Goal: Task Accomplishment & Management: Use online tool/utility

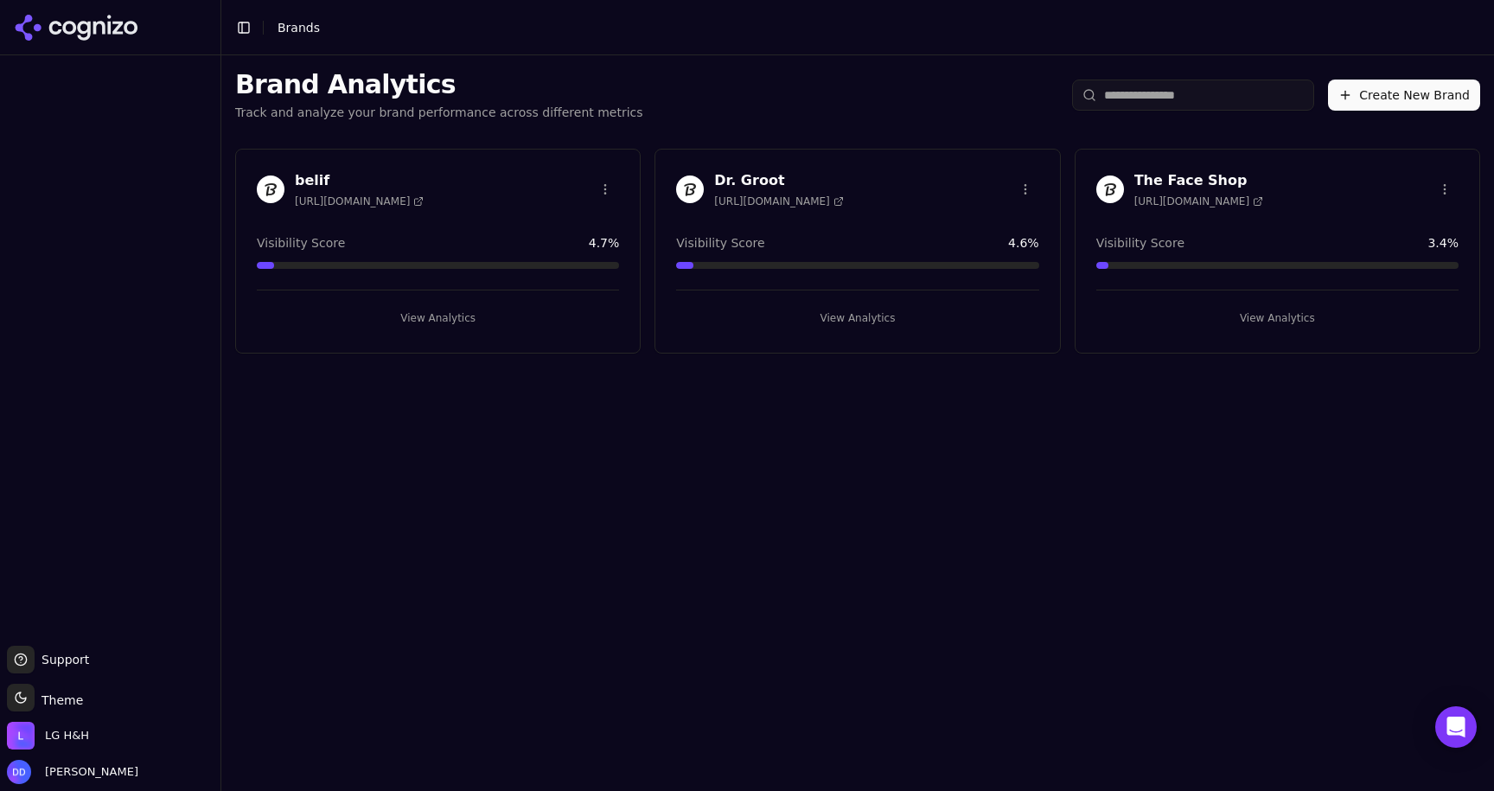
click at [832, 325] on button "View Analytics" at bounding box center [857, 318] width 362 height 28
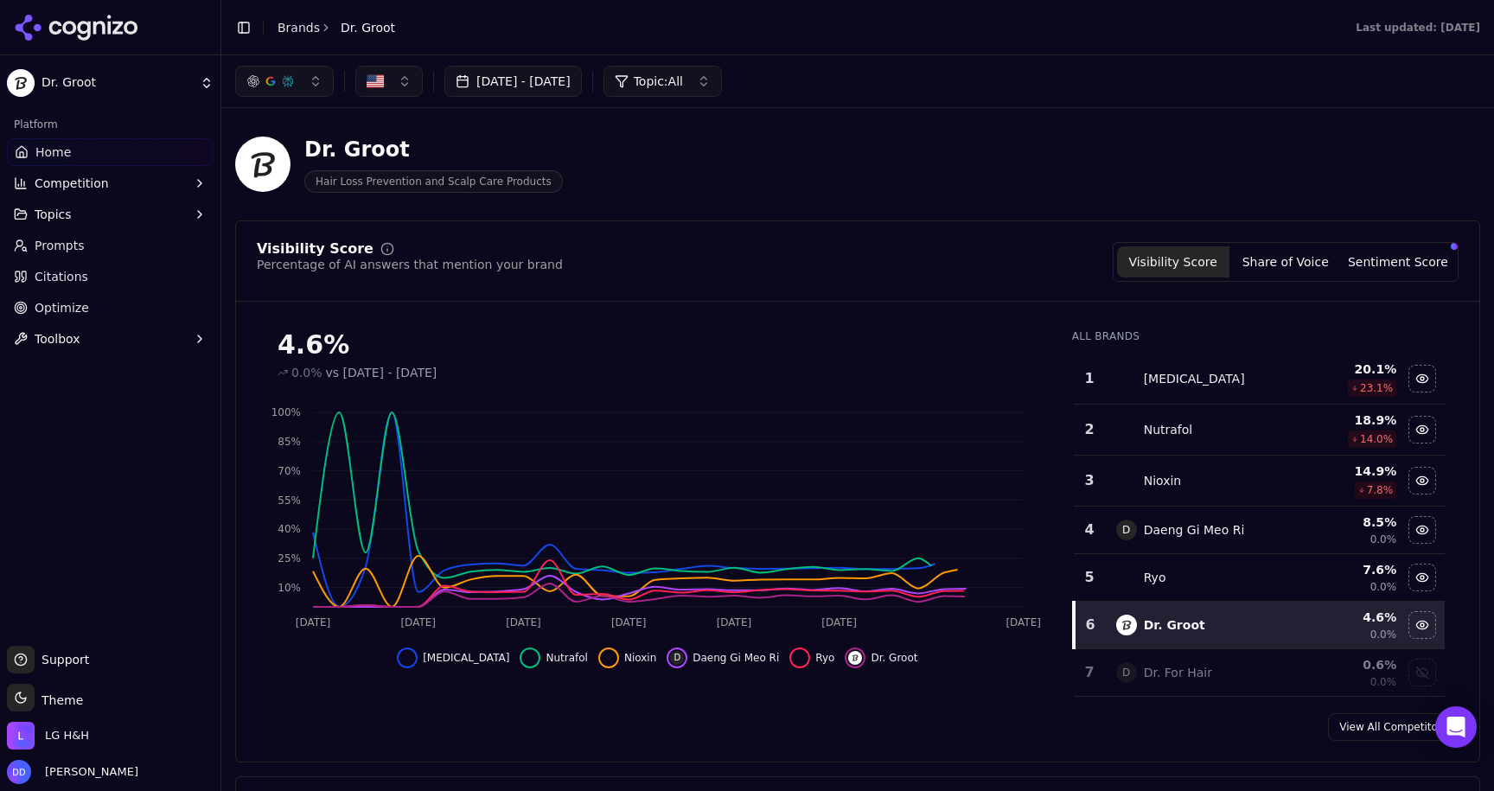
click at [107, 302] on link "Optimize" at bounding box center [110, 308] width 207 height 28
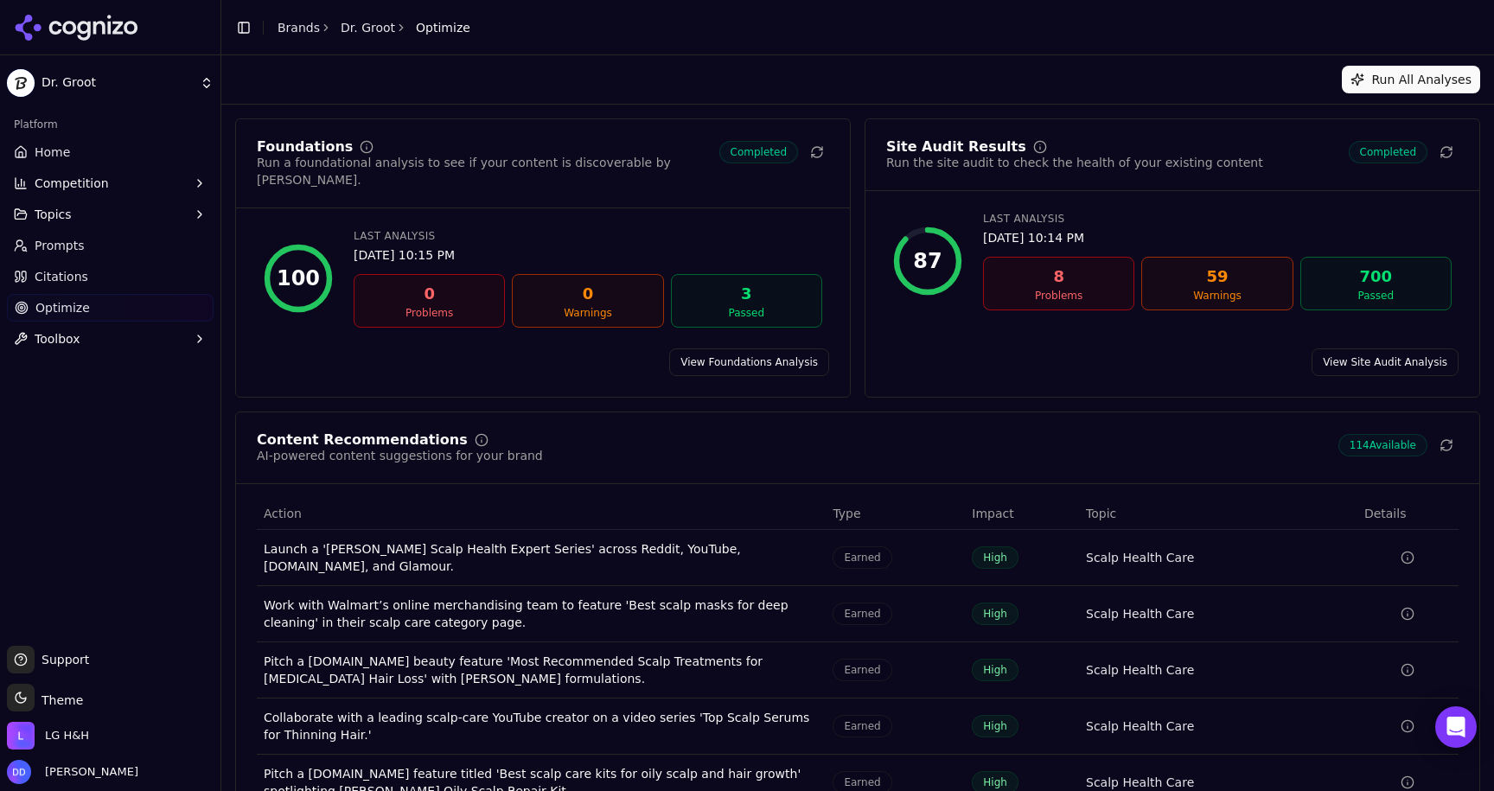
click at [1228, 185] on div "Site Audit Results Run the site audit to check the health of your existing cont…" at bounding box center [1172, 165] width 614 height 51
click at [1361, 348] on link "View Site Audit Analysis" at bounding box center [1384, 362] width 147 height 28
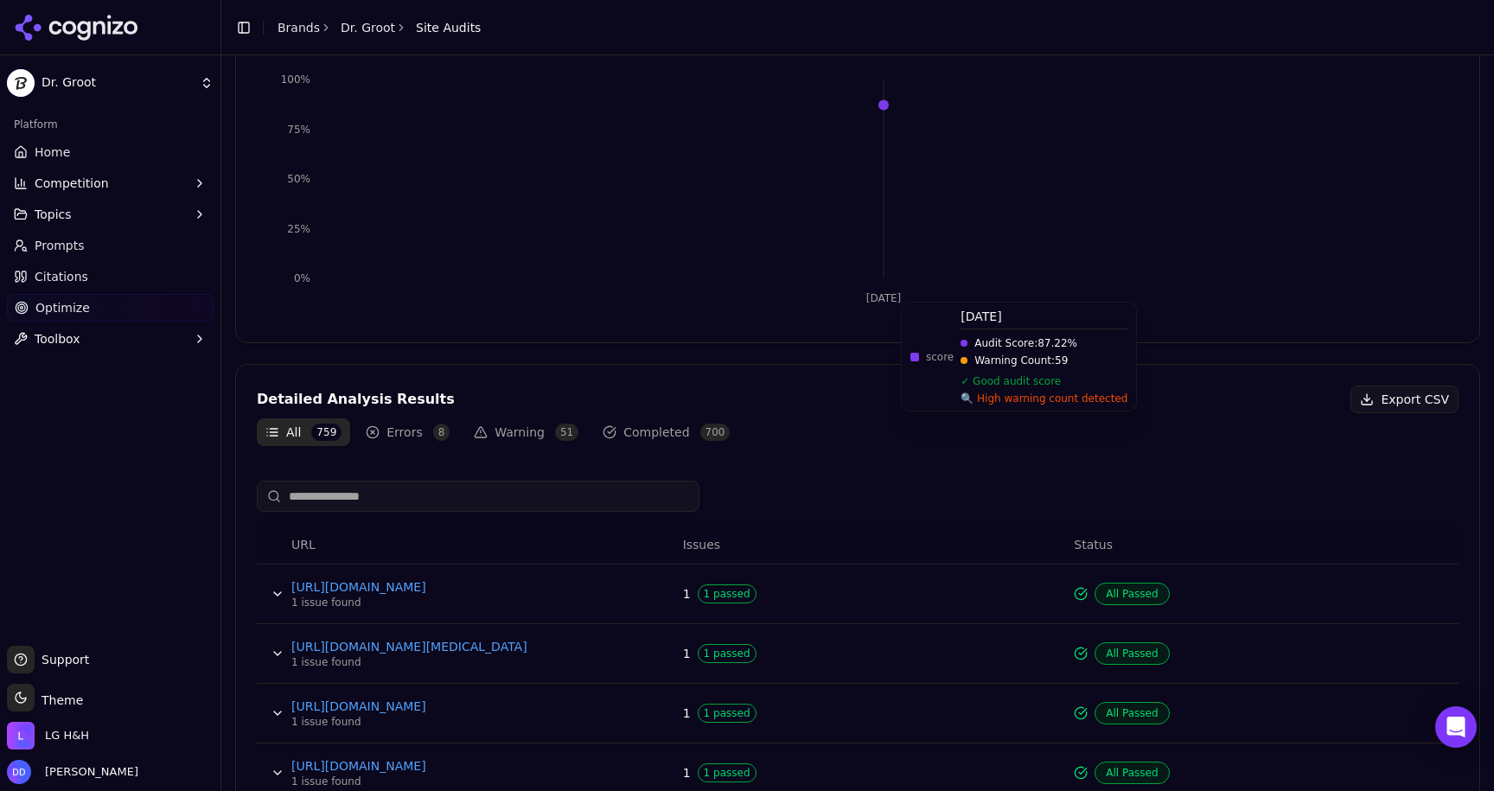
scroll to position [252, 0]
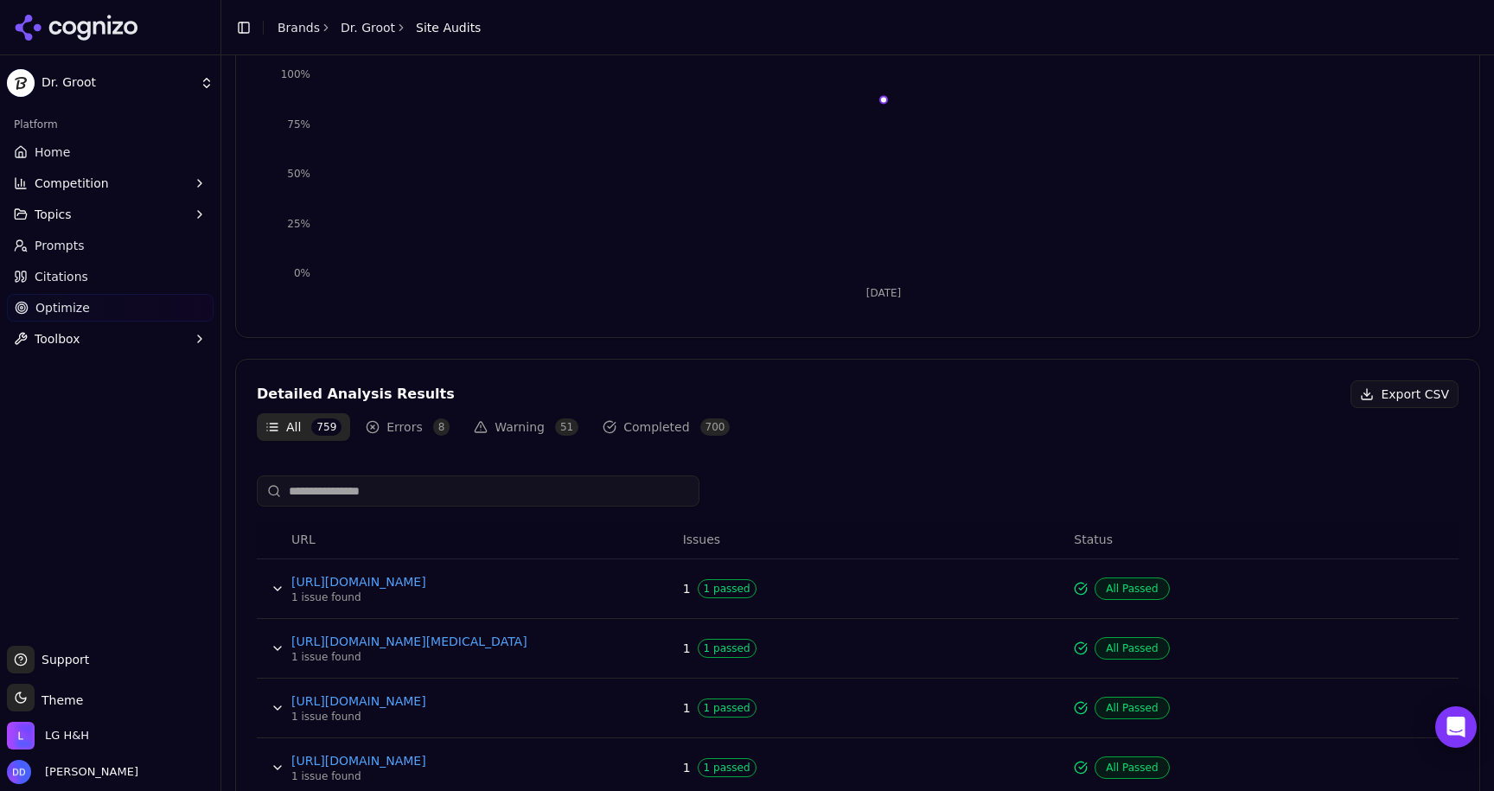
click at [387, 428] on button "Errors 8" at bounding box center [407, 427] width 101 height 28
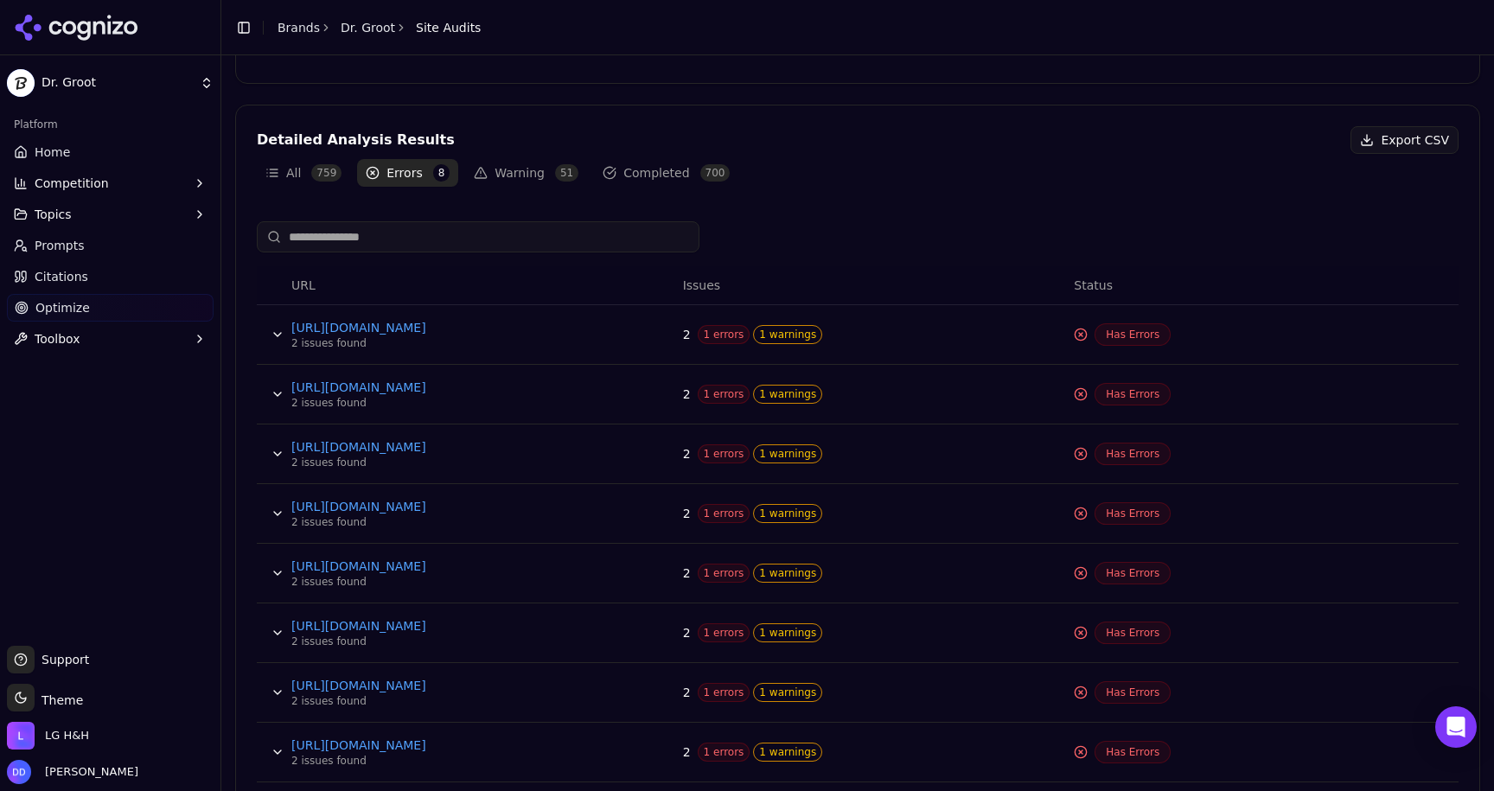
scroll to position [547, 0]
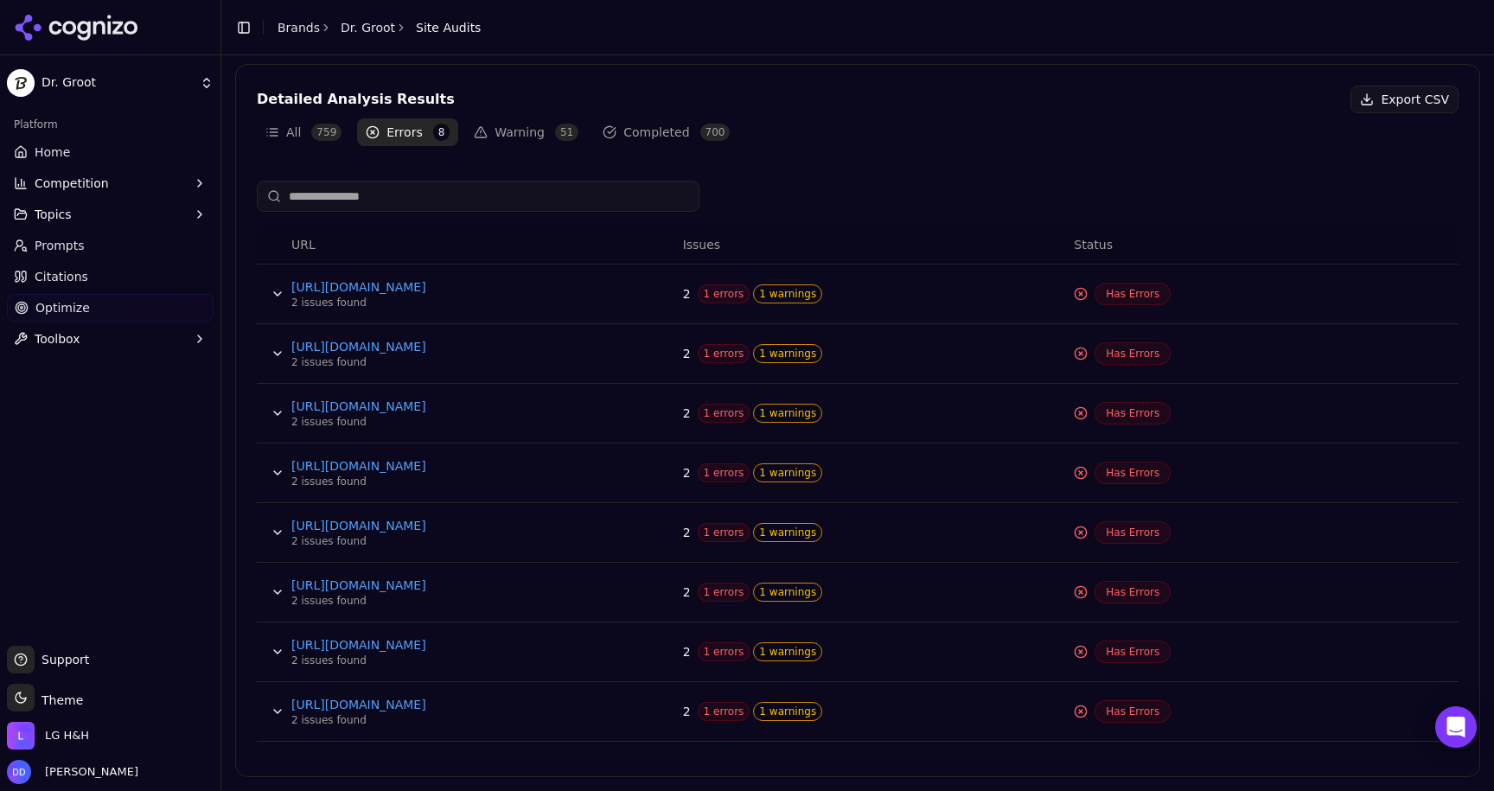
click at [277, 354] on button "Data table" at bounding box center [278, 354] width 28 height 28
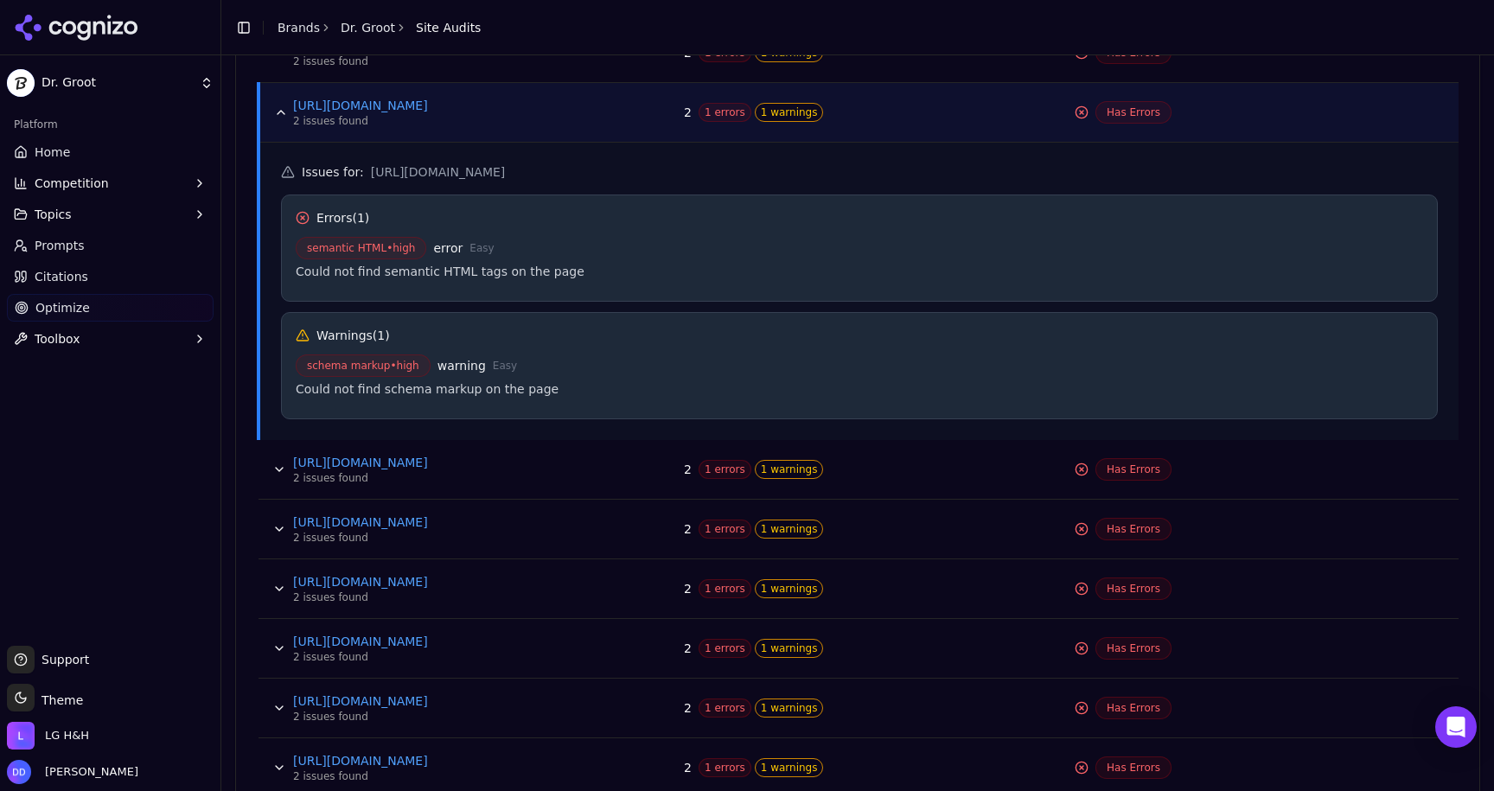
scroll to position [845, 0]
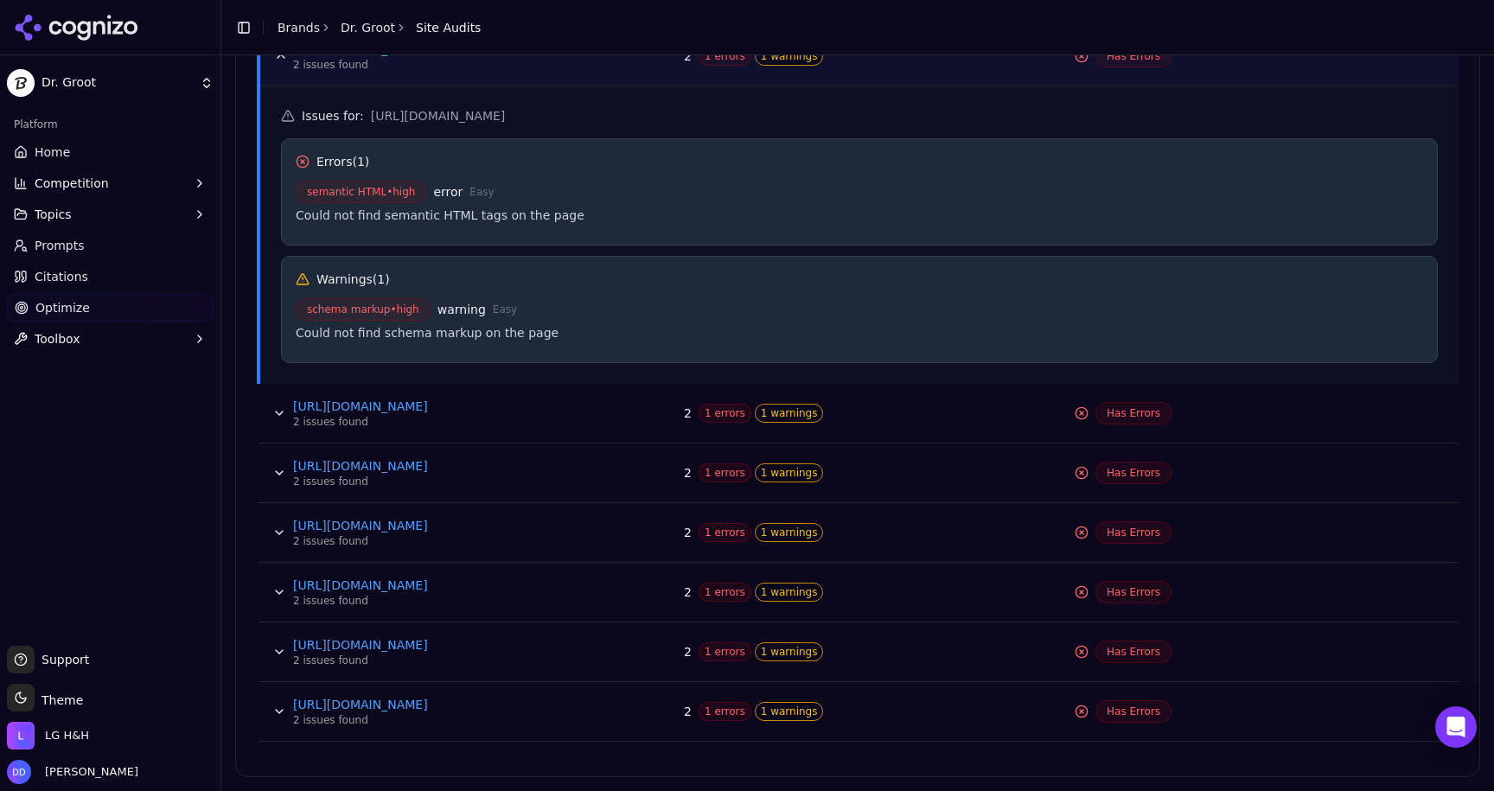
click at [278, 597] on button "Data table" at bounding box center [279, 592] width 28 height 28
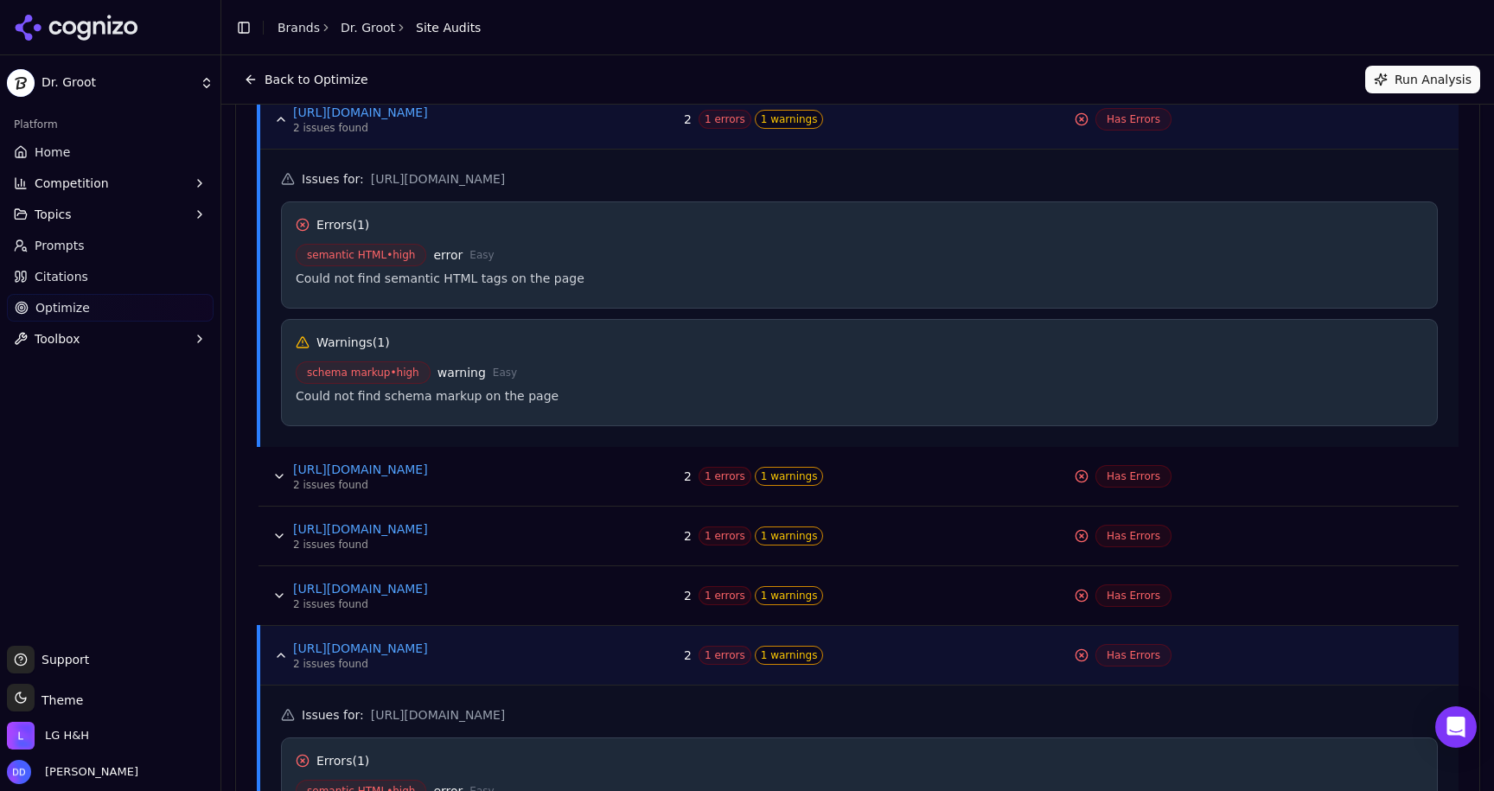
scroll to position [762, 0]
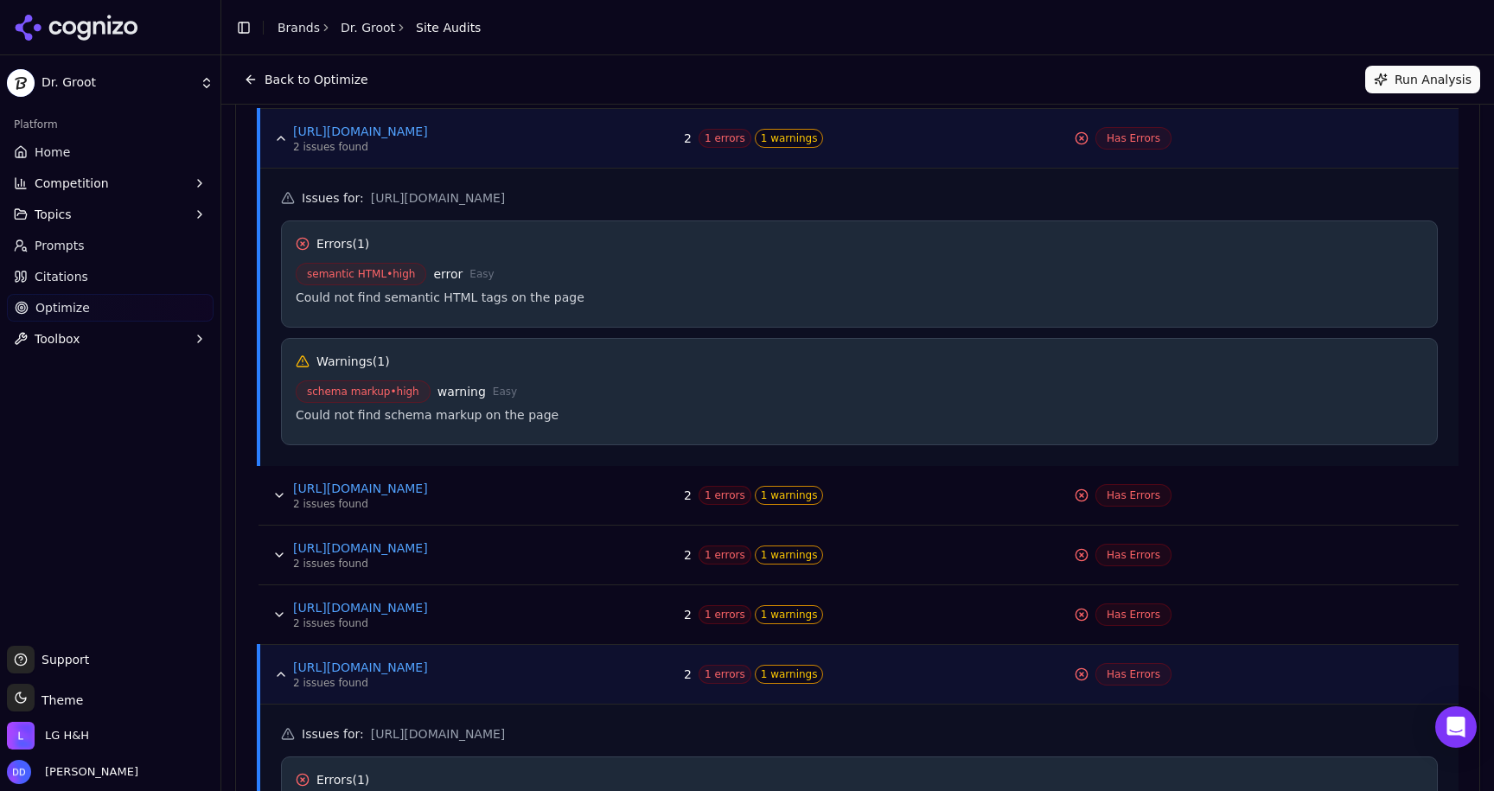
click at [277, 138] on button "Data table" at bounding box center [281, 138] width 28 height 28
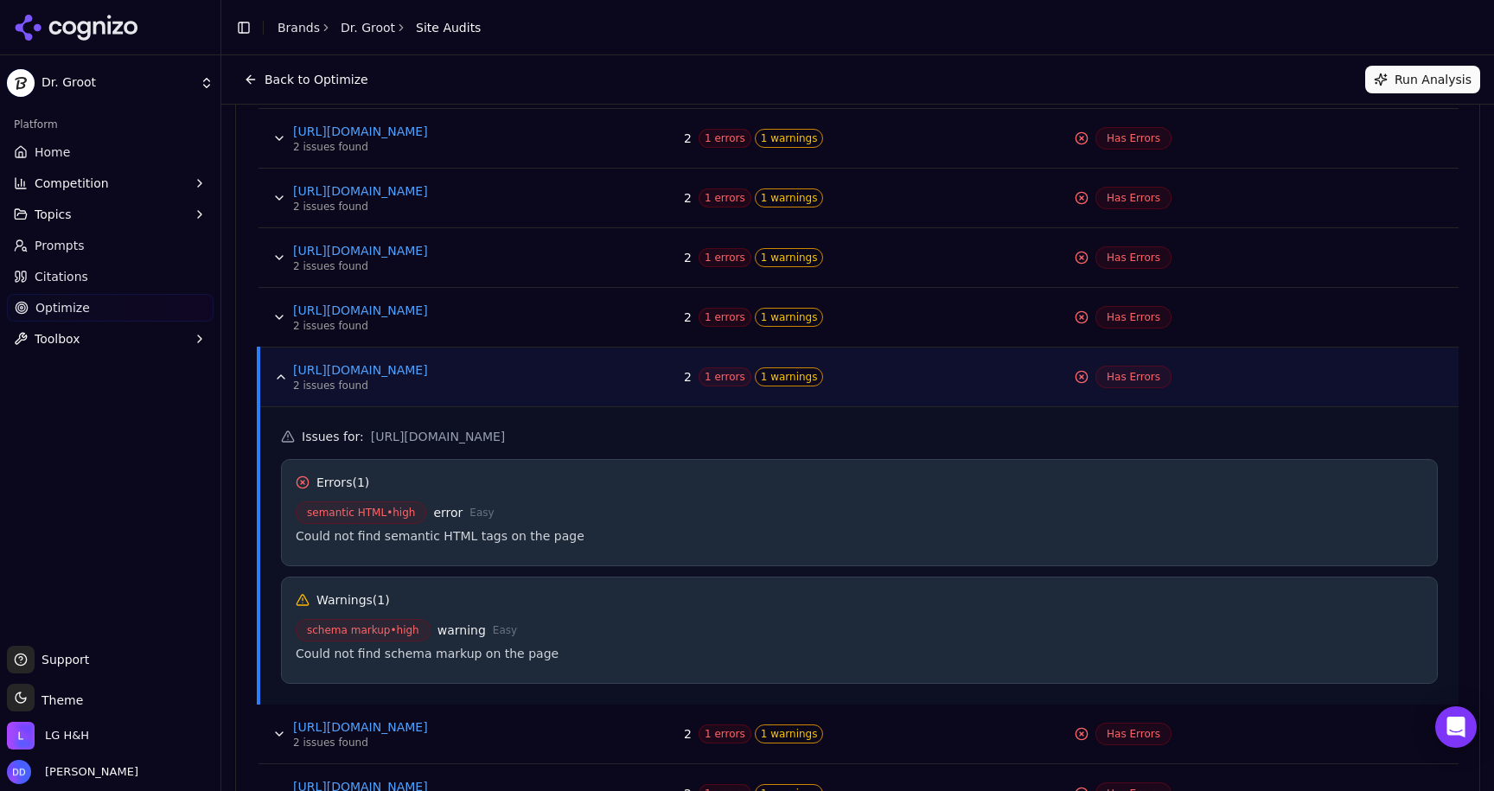
click at [285, 368] on button "Data table" at bounding box center [281, 377] width 28 height 28
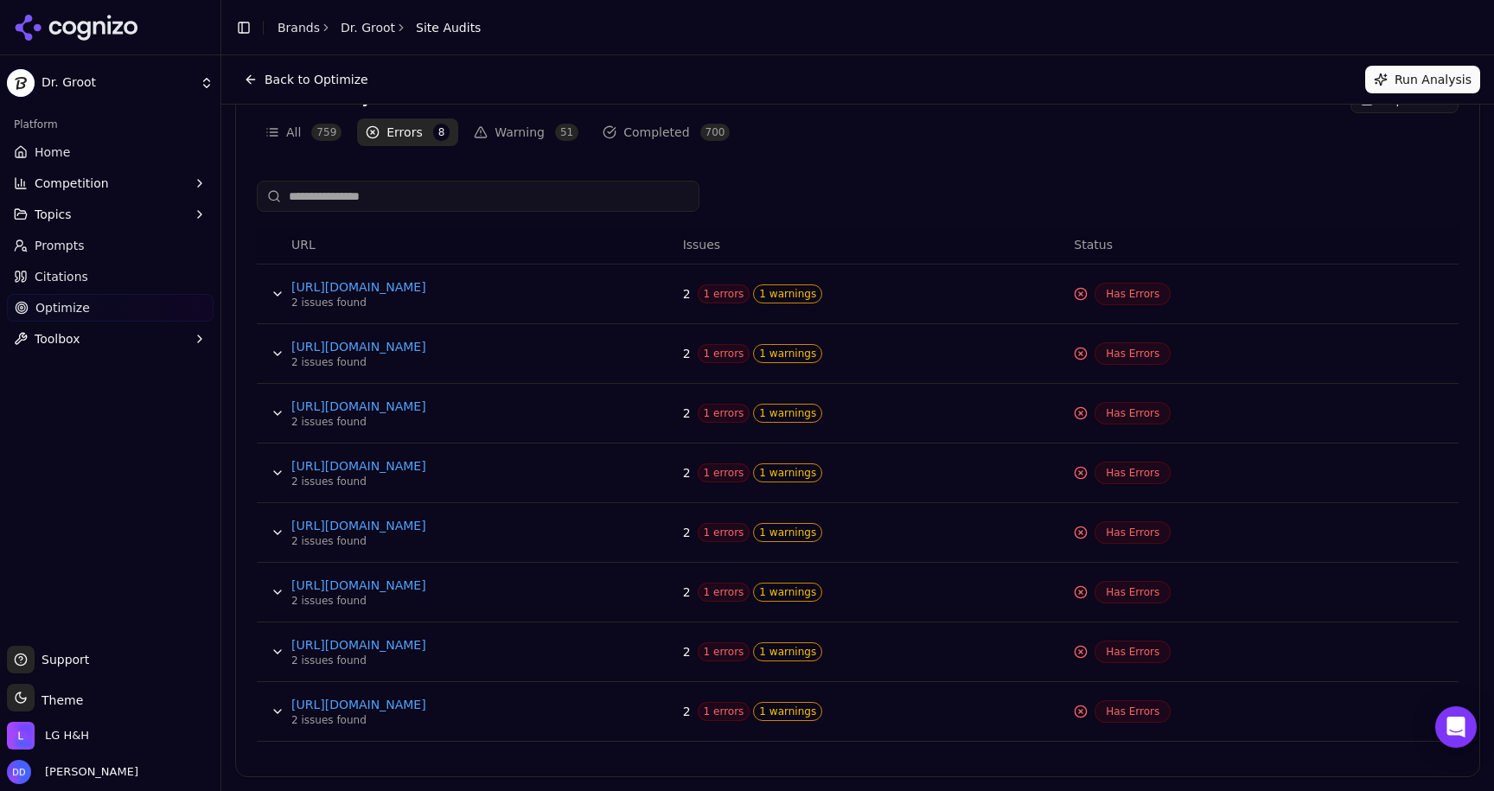
click at [496, 133] on button "Warning 51" at bounding box center [526, 132] width 122 height 28
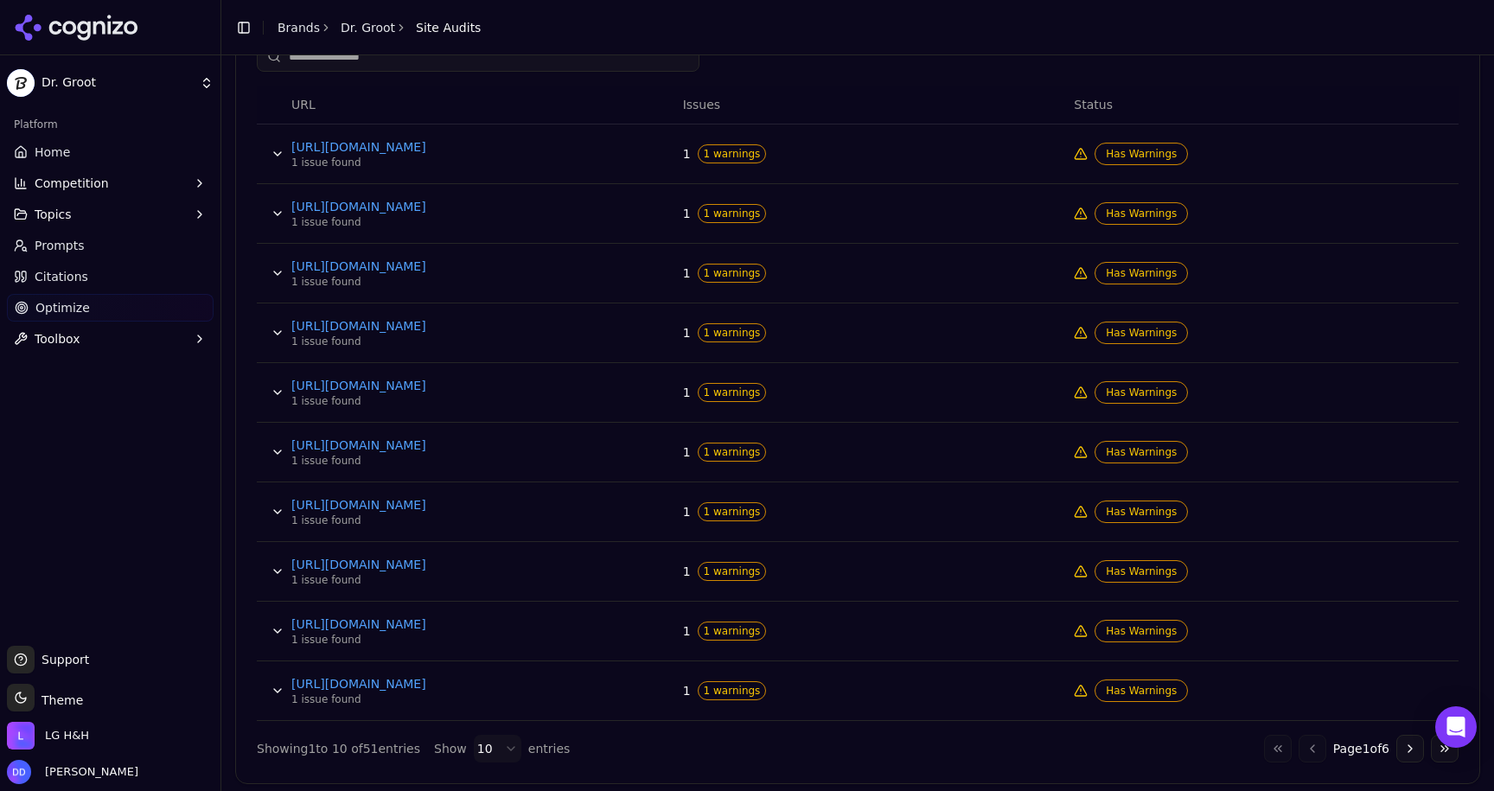
scroll to position [694, 0]
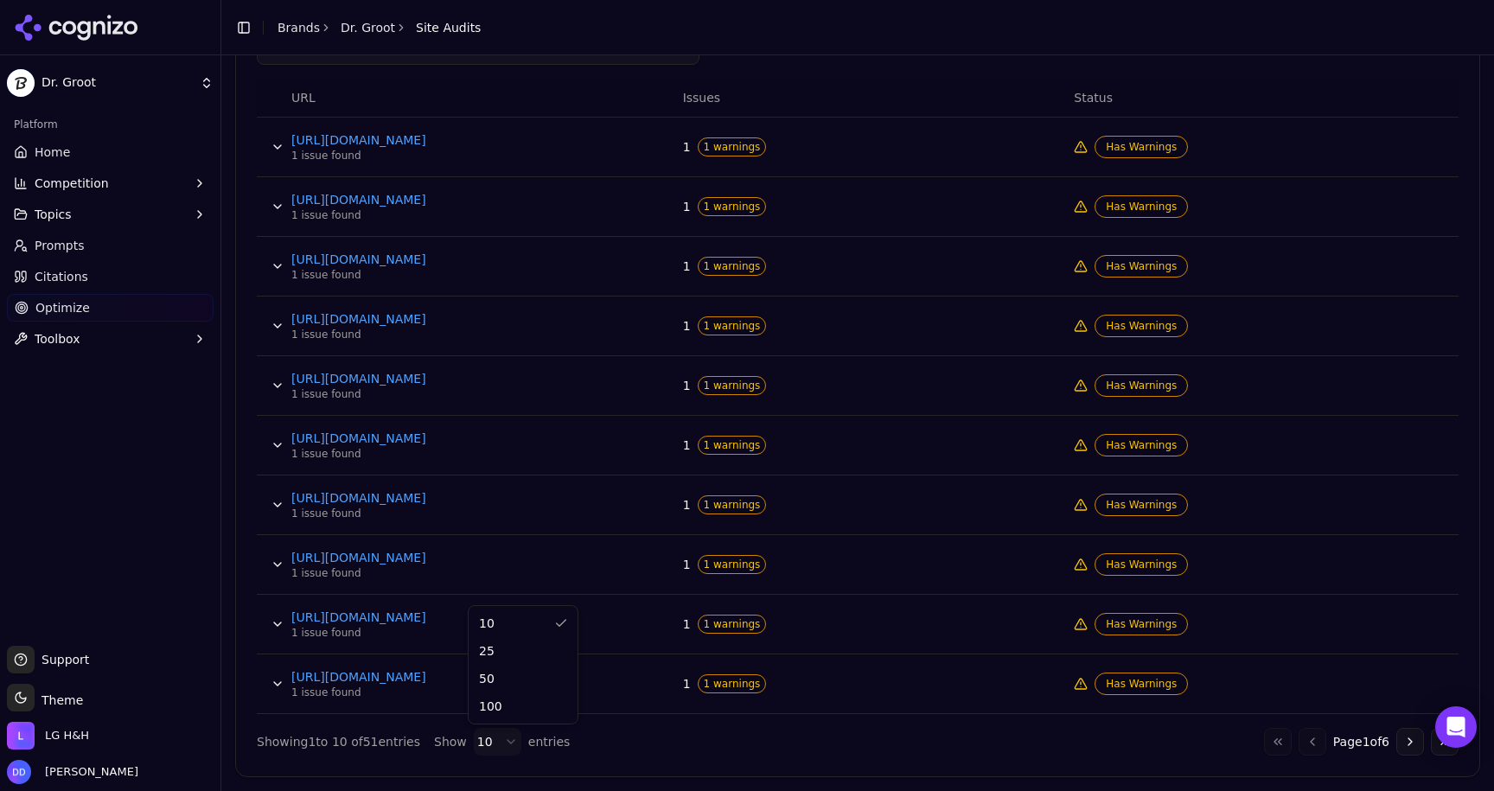
click at [506, 737] on html "Dr. Groot Platform Home Competition Topics Prompts Citations Optimize Toolbox S…" at bounding box center [747, 395] width 1494 height 791
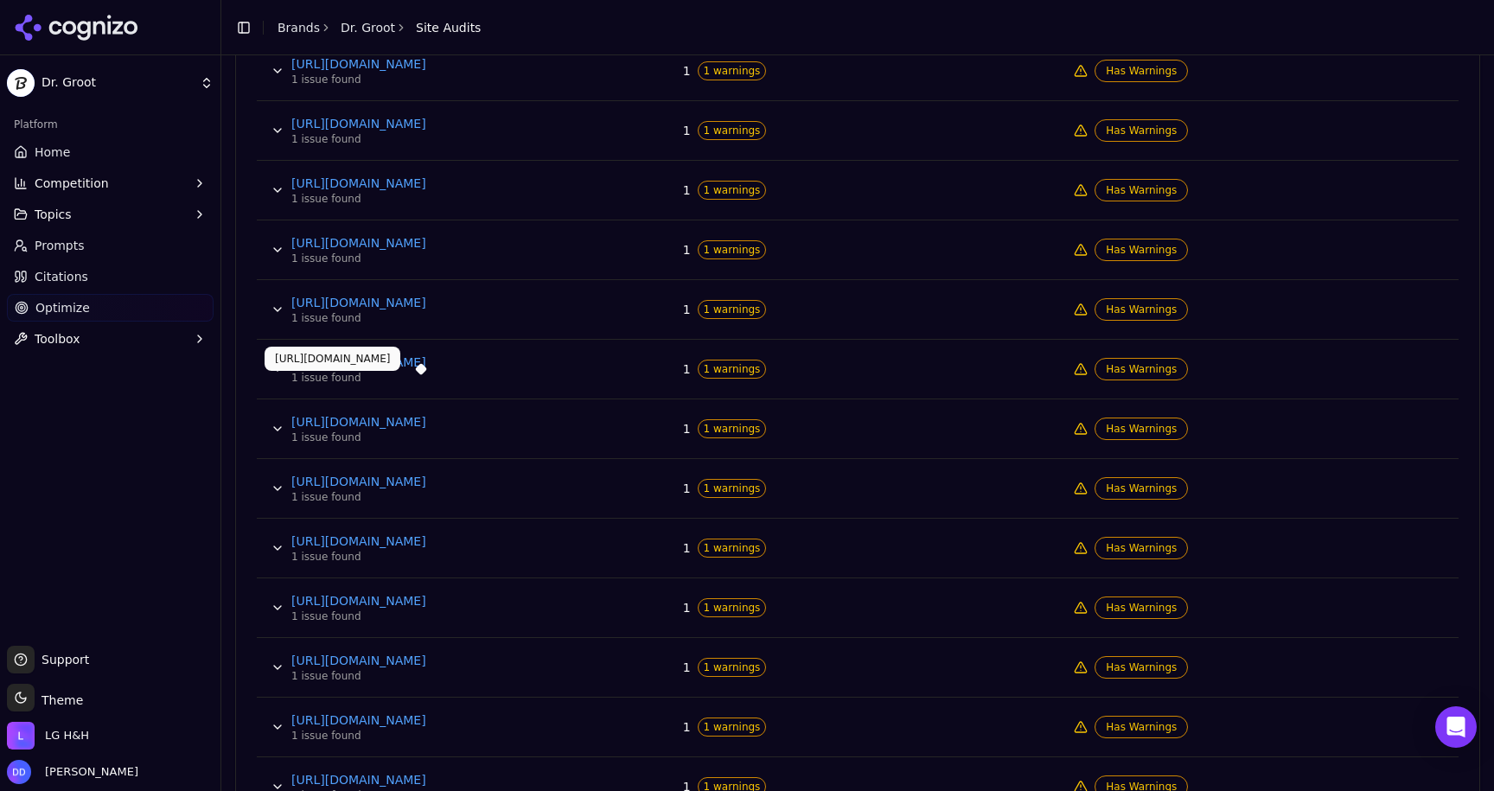
scroll to position [1188, 0]
click at [273, 551] on button "Data table" at bounding box center [278, 548] width 28 height 28
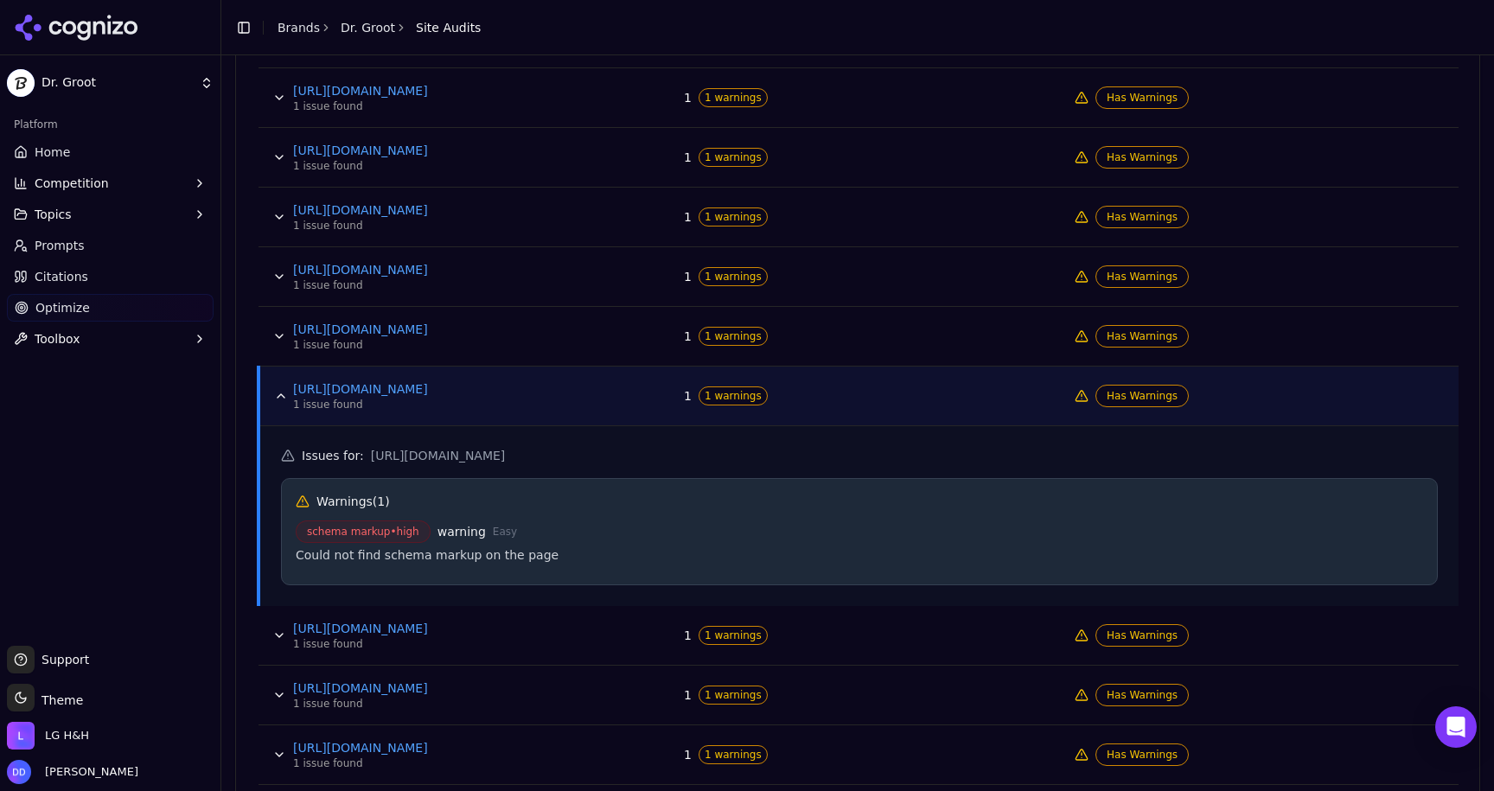
scroll to position [1366, 0]
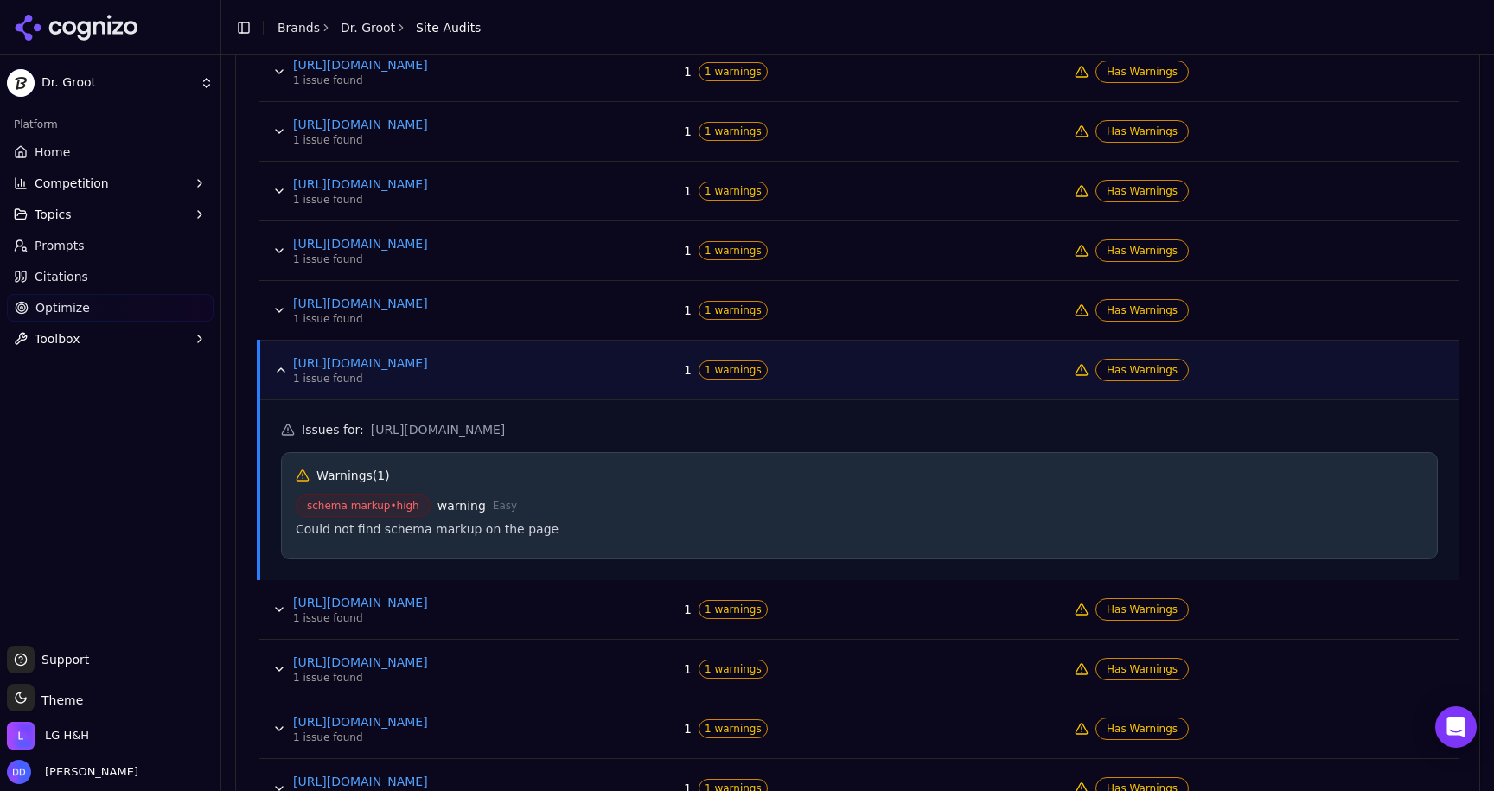
click at [278, 373] on button "Data table" at bounding box center [281, 370] width 28 height 28
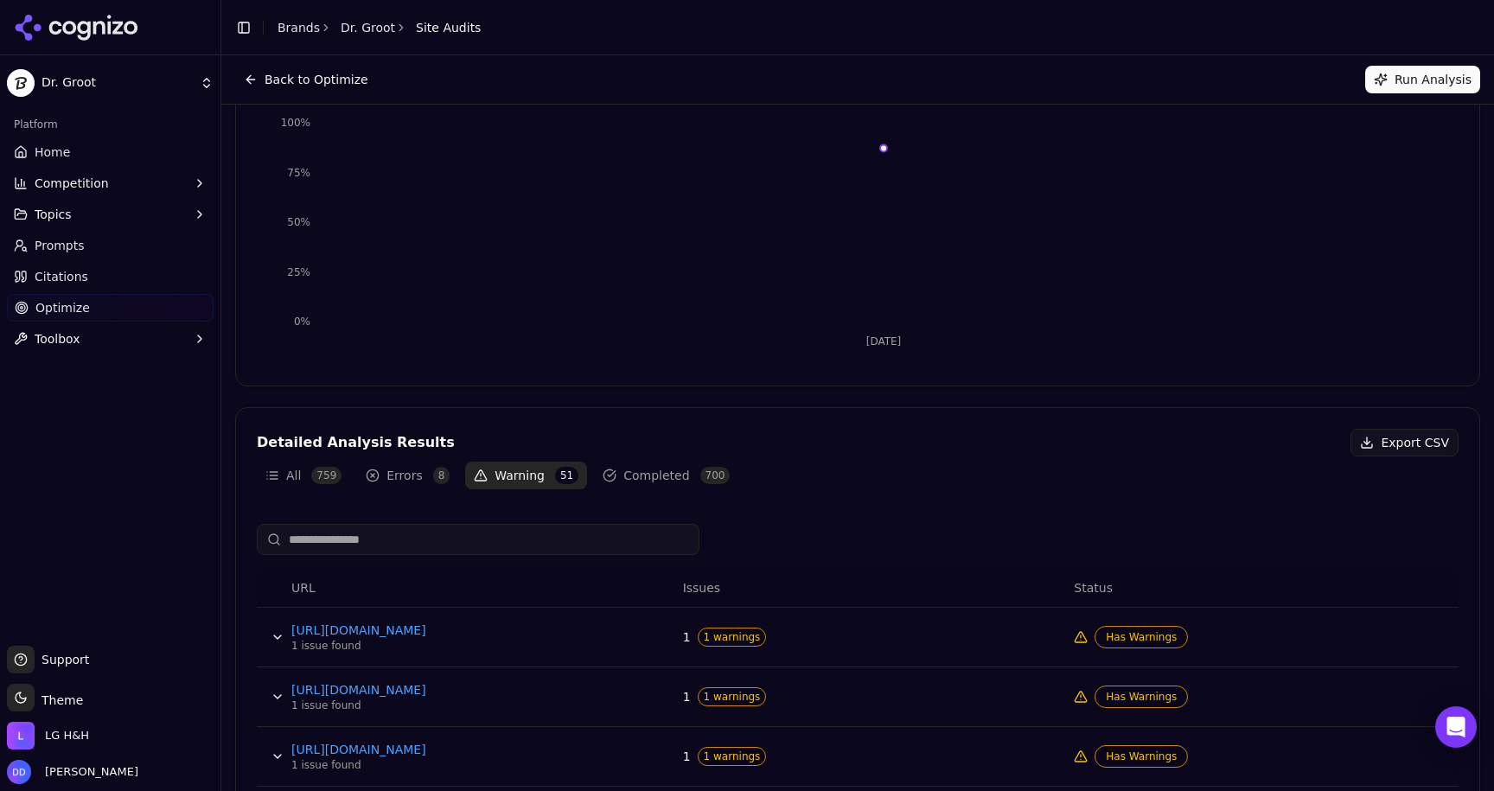
scroll to position [0, 0]
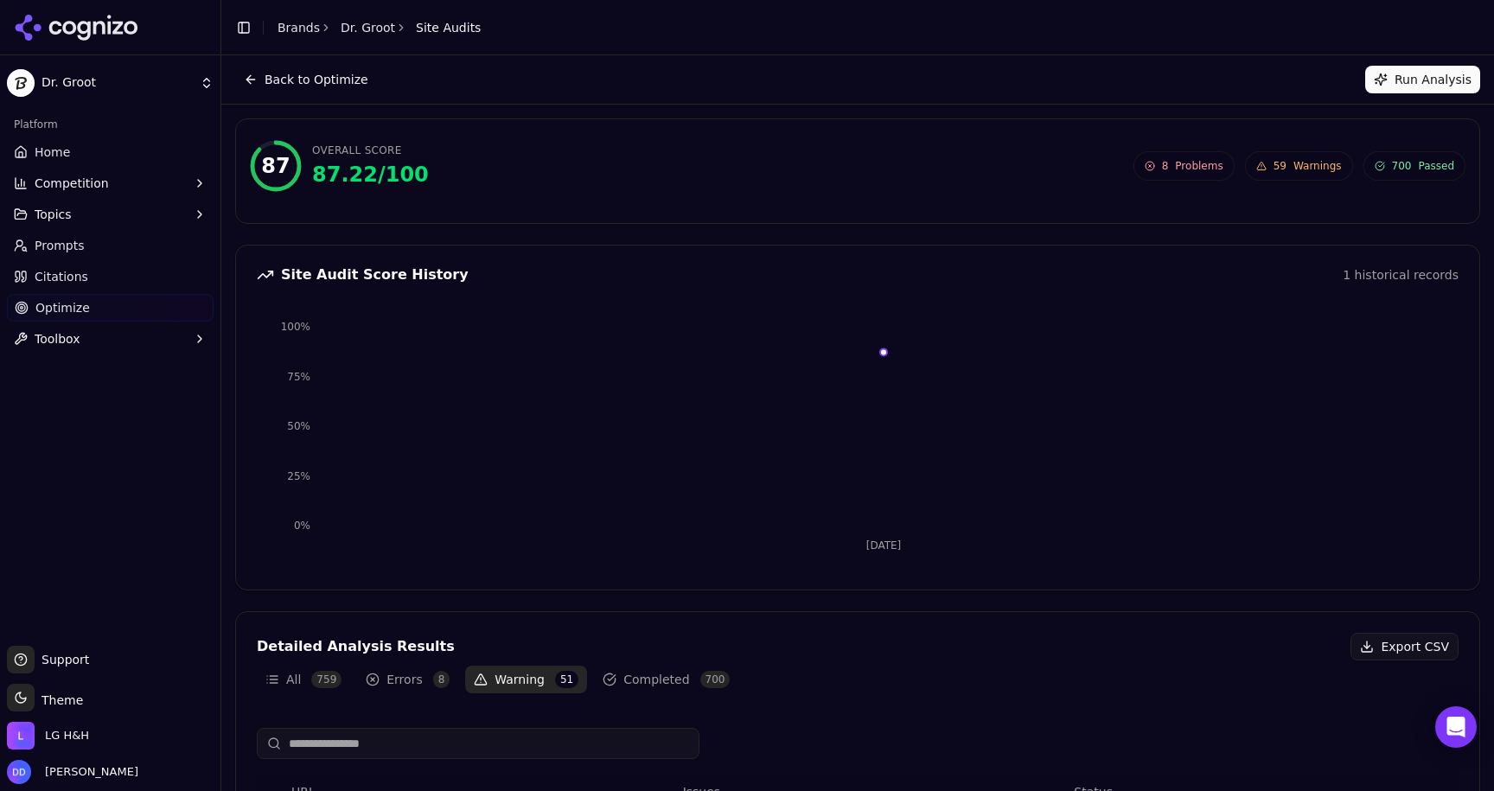
click at [294, 25] on link "Brands" at bounding box center [298, 28] width 42 height 14
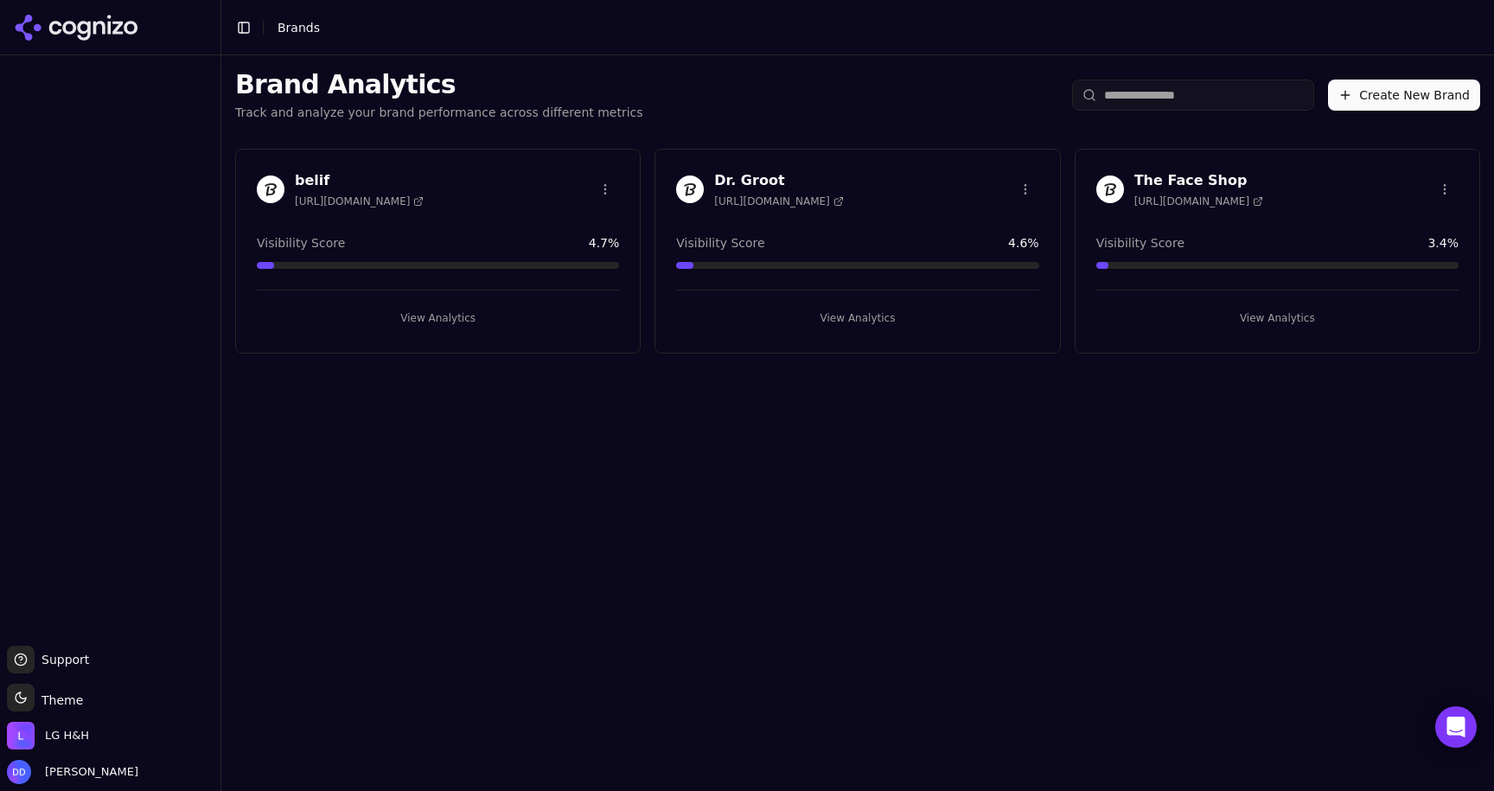
click at [848, 39] on header "Toggle Sidebar Brands" at bounding box center [857, 27] width 1272 height 55
